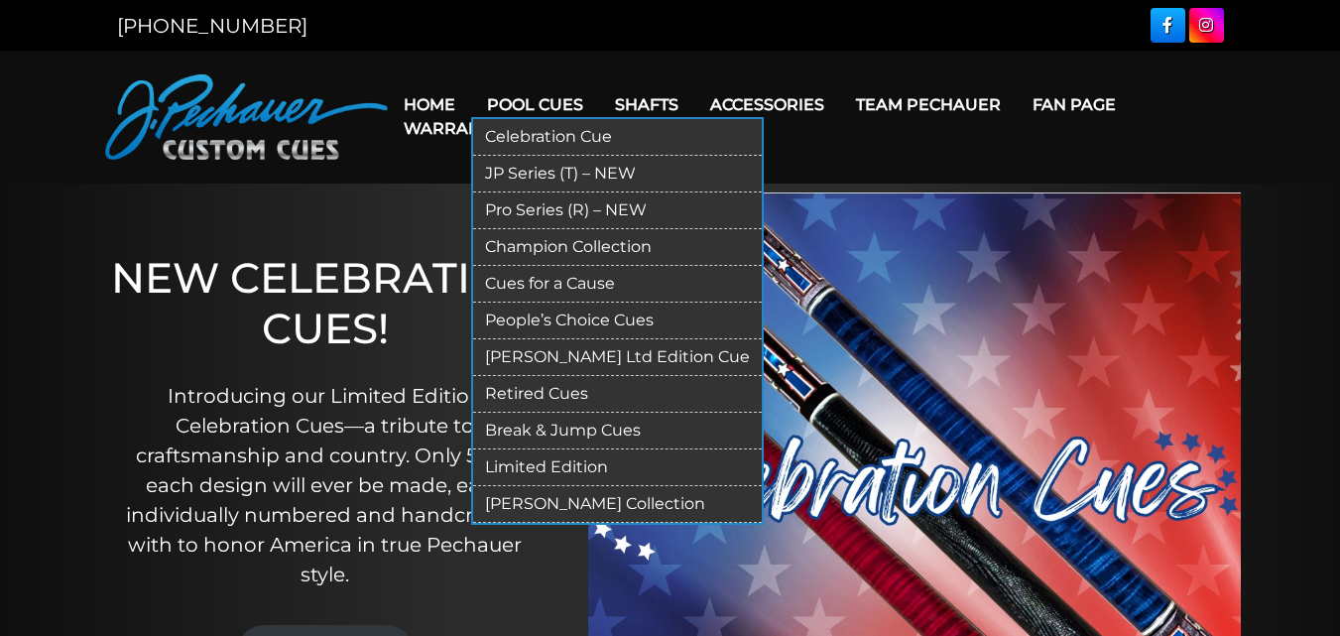
click at [522, 207] on link "Pro Series (R) – NEW" at bounding box center [617, 210] width 289 height 37
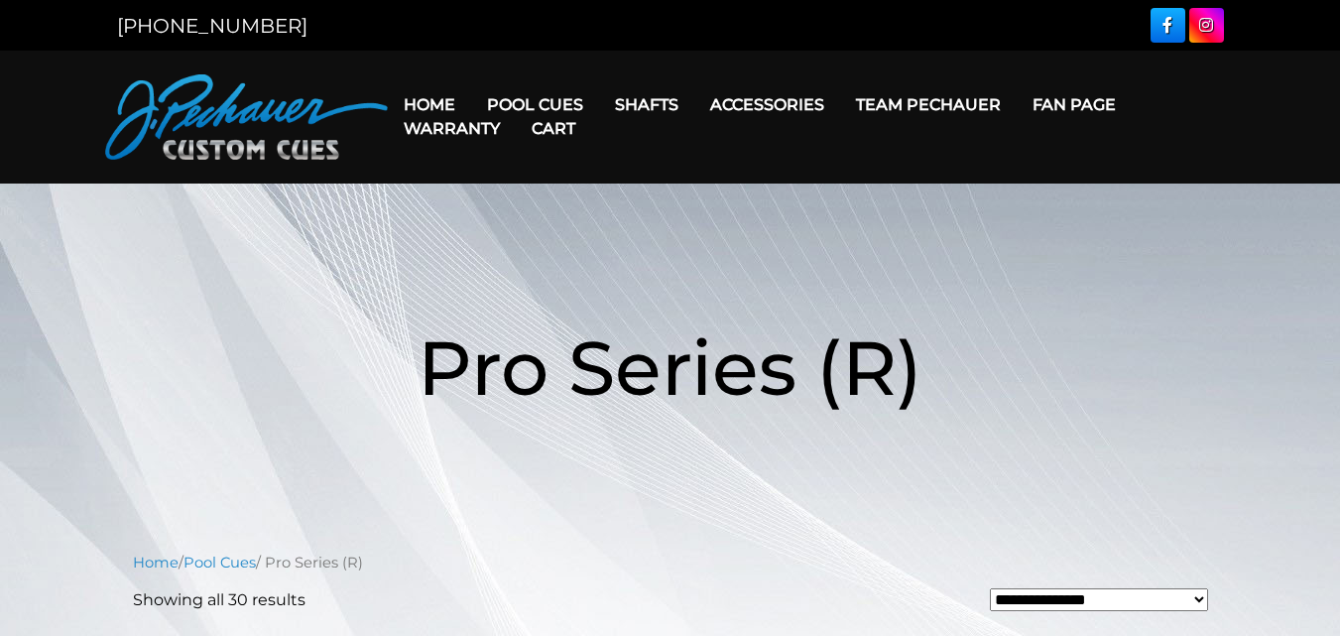
click at [562, 108] on link "Cart" at bounding box center [553, 128] width 75 height 51
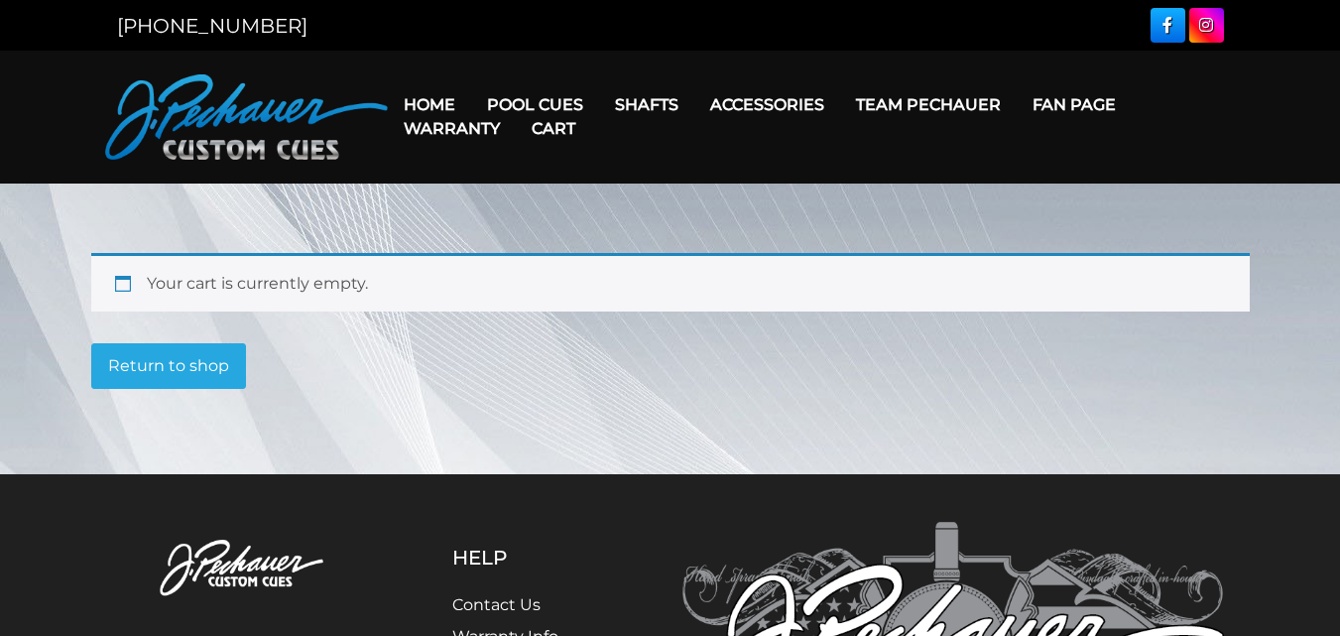
click at [548, 109] on link "Cart" at bounding box center [553, 128] width 75 height 51
